Goal: Task Accomplishment & Management: Complete application form

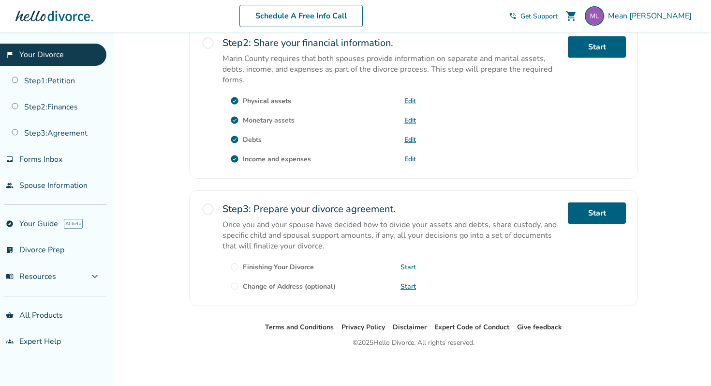
click at [369, 226] on p "Once you and your spouse have decided how to divide your assets and debts, shar…" at bounding box center [392, 235] width 338 height 32
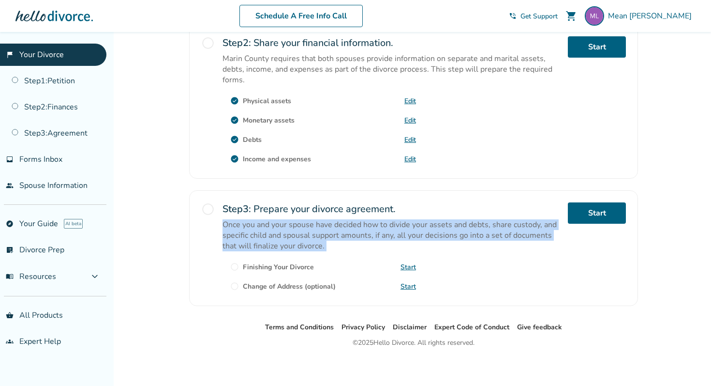
click at [369, 226] on p "Once you and your spouse have decided how to divide your assets and debts, shar…" at bounding box center [392, 235] width 338 height 32
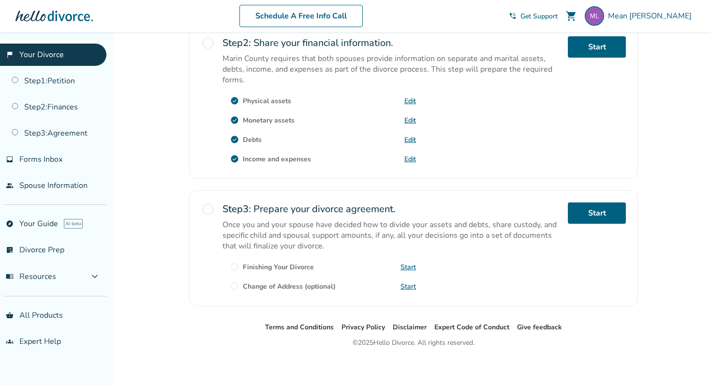
click at [511, 155] on div "Step 2 : Share your financial information. Marin County requires that both spou…" at bounding box center [392, 101] width 338 height 130
click at [404, 264] on link "Start" at bounding box center [408, 266] width 15 height 9
click at [83, 130] on link "Step 3 : Agreement" at bounding box center [53, 133] width 106 height 22
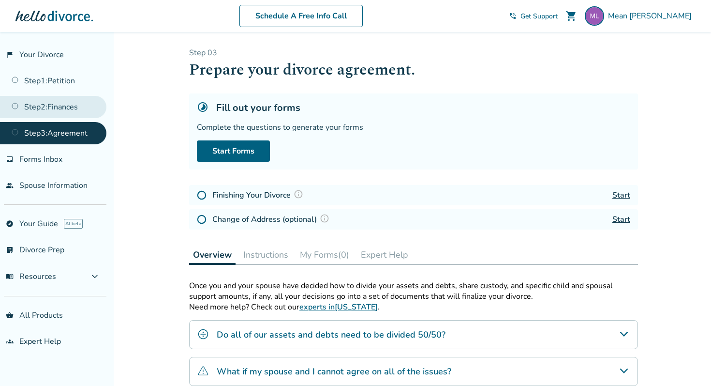
click at [45, 108] on link "Step 2 : Finances" at bounding box center [53, 107] width 106 height 22
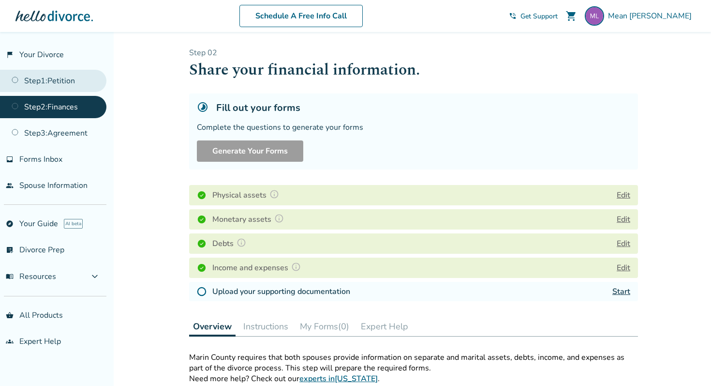
click at [42, 79] on link "Step 1 : Petition" at bounding box center [53, 81] width 106 height 22
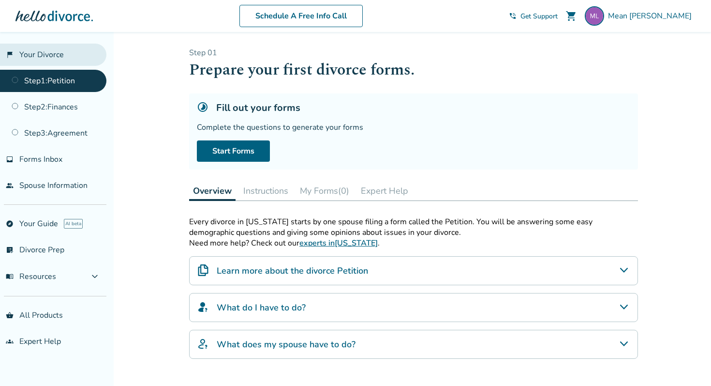
click at [45, 51] on link "flag_2 Your Divorce" at bounding box center [53, 55] width 106 height 22
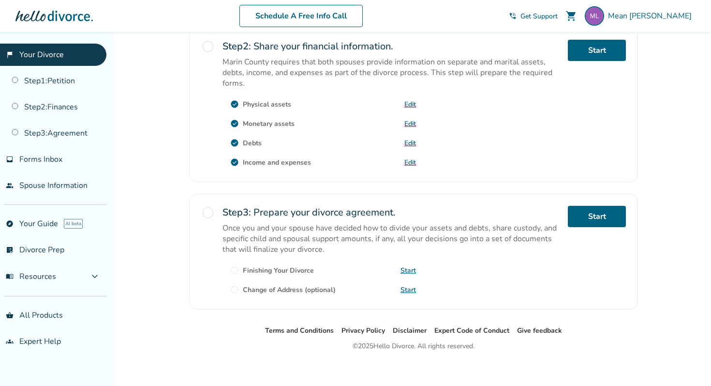
scroll to position [315, 0]
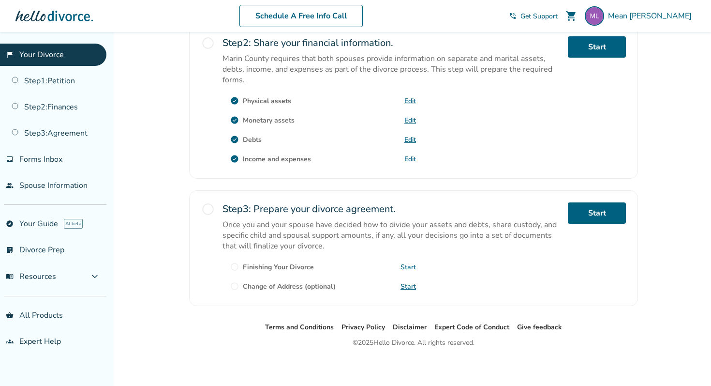
click at [400, 263] on div "radio_button_unchecked Finishing Your Divorce Start" at bounding box center [320, 266] width 194 height 15
click at [407, 263] on link "Start" at bounding box center [408, 266] width 15 height 9
click at [407, 156] on link "Edit" at bounding box center [411, 158] width 12 height 9
click at [237, 264] on span "radio_button_unchecked" at bounding box center [234, 266] width 9 height 9
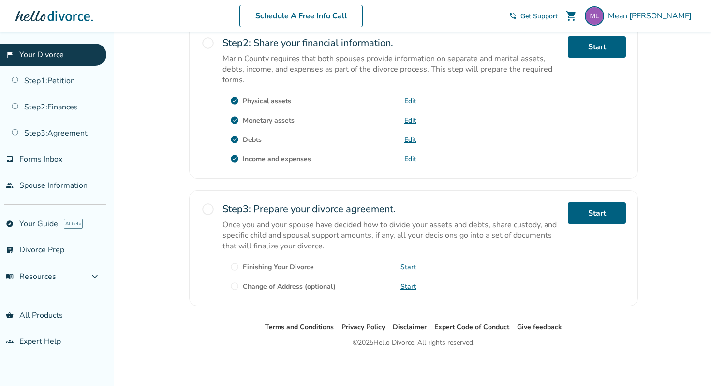
click at [237, 264] on span "radio_button_unchecked" at bounding box center [234, 266] width 9 height 9
drag, startPoint x: 237, startPoint y: 264, endPoint x: 356, endPoint y: 258, distance: 119.7
click at [356, 259] on div "radio_button_unchecked Finishing Your Divorce Start" at bounding box center [320, 266] width 194 height 15
click at [393, 227] on p "Once you and your spouse have decided how to divide your assets and debts, shar…" at bounding box center [392, 235] width 338 height 32
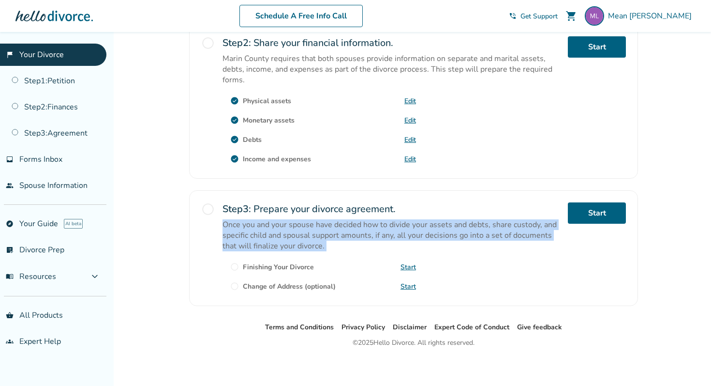
click at [393, 227] on p "Once you and your spouse have decided how to divide your assets and debts, shar…" at bounding box center [392, 235] width 338 height 32
click at [407, 264] on link "Start" at bounding box center [408, 266] width 15 height 9
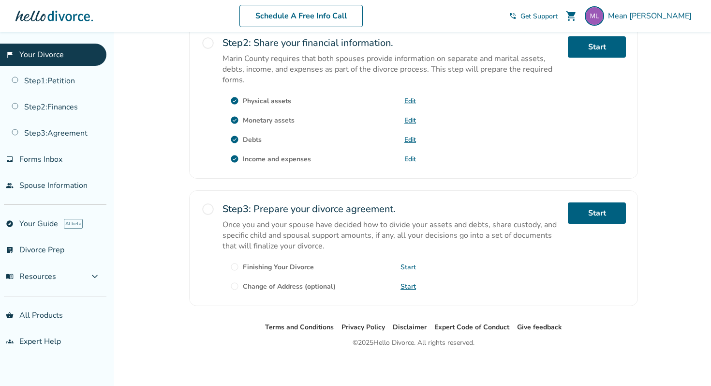
click at [326, 71] on p "Marin County requires that both spouses provide information on separate and mar…" at bounding box center [392, 69] width 338 height 32
click at [402, 262] on link "Start" at bounding box center [408, 266] width 15 height 9
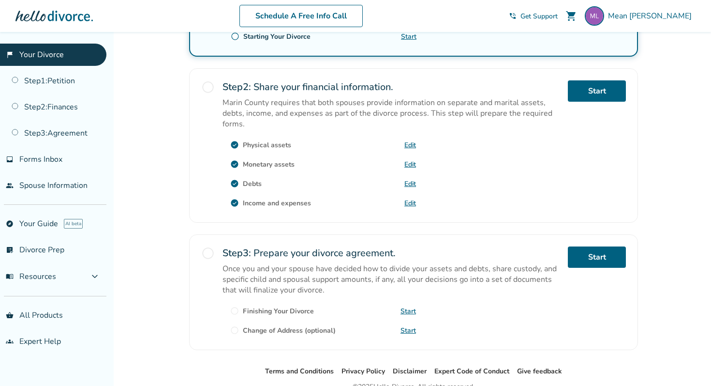
scroll to position [315, 0]
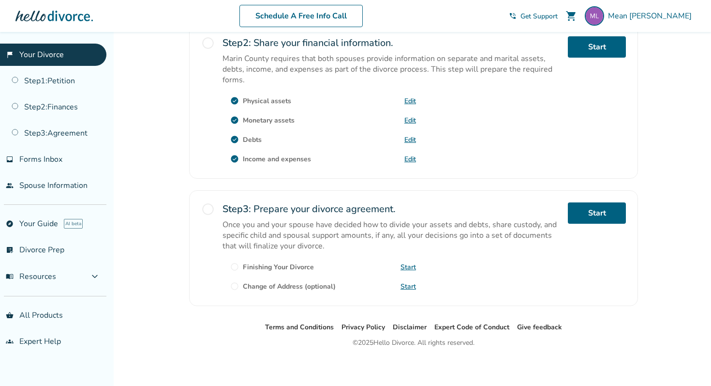
click at [283, 232] on p "Once you and your spouse have decided how to divide your assets and debts, shar…" at bounding box center [392, 235] width 338 height 32
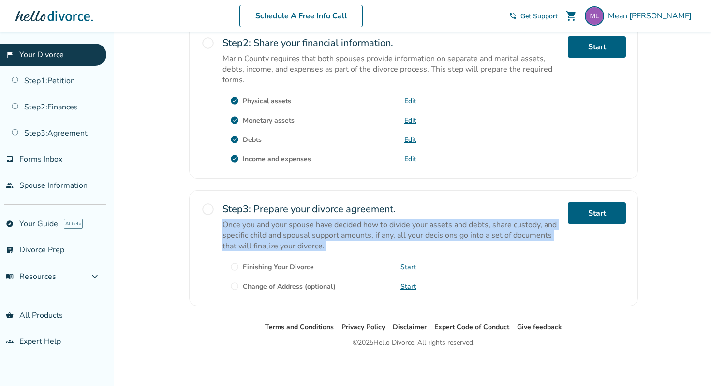
click at [283, 232] on p "Once you and your spouse have decided how to divide your assets and debts, shar…" at bounding box center [392, 235] width 338 height 32
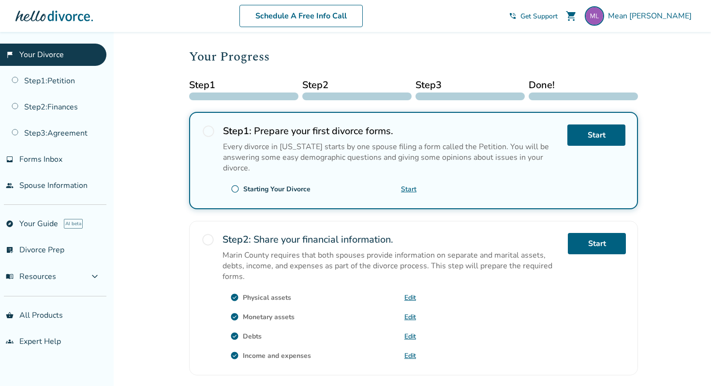
scroll to position [117, 0]
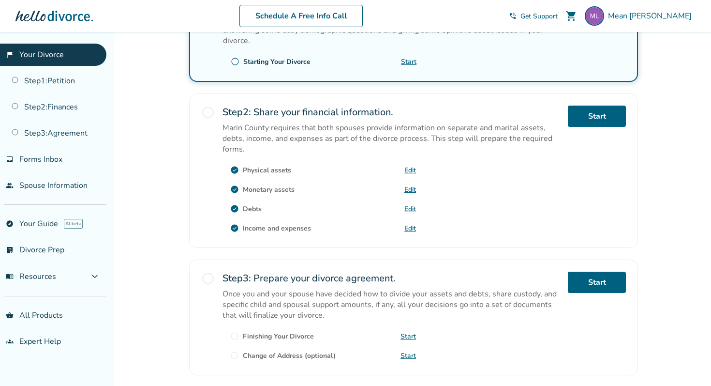
scroll to position [315, 0]
